Goal: Transaction & Acquisition: Purchase product/service

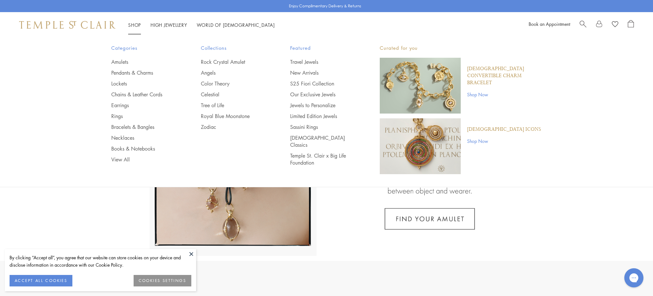
click at [135, 23] on link "Shop Shop" at bounding box center [134, 25] width 13 height 6
drag, startPoint x: 114, startPoint y: 113, endPoint x: 110, endPoint y: 113, distance: 3.5
click at [114, 113] on link "Rings" at bounding box center [143, 116] width 64 height 7
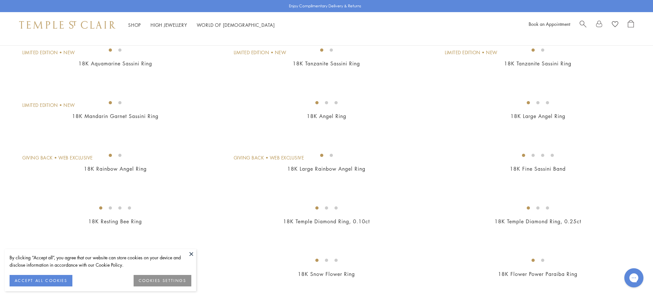
scroll to position [161, 0]
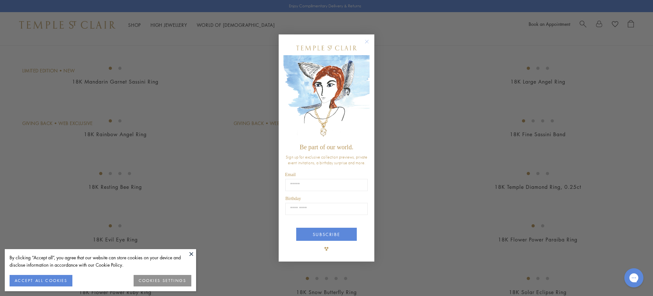
click at [365, 39] on circle "Close dialog" at bounding box center [367, 42] width 8 height 8
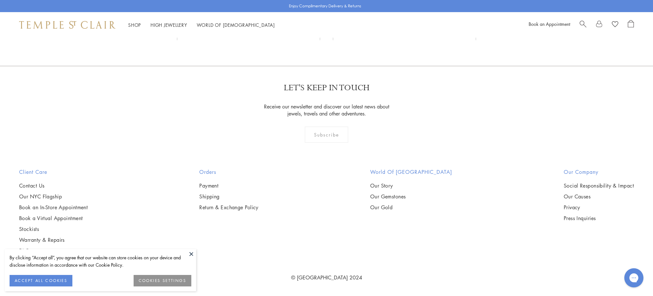
scroll to position [3906, 0]
